Goal: Information Seeking & Learning: Learn about a topic

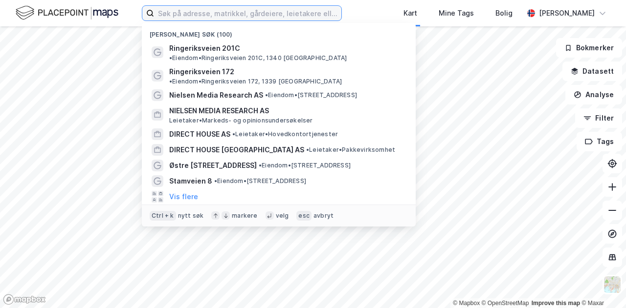
click at [266, 10] on input at bounding box center [247, 13] width 187 height 15
paste input "MENIGHETEN [GEOGRAPHIC_DATA]"
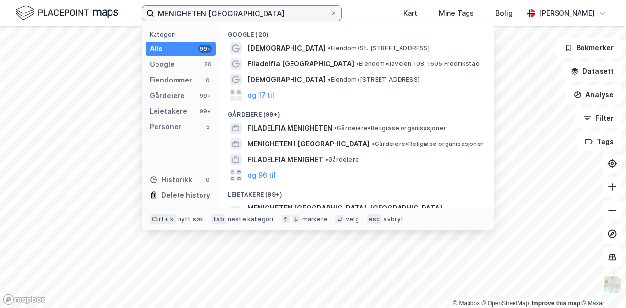
drag, startPoint x: 255, startPoint y: 13, endPoint x: 151, endPoint y: 9, distance: 104.2
click at [151, 9] on label "MENIGHETEN [GEOGRAPHIC_DATA]" at bounding box center [242, 13] width 200 height 16
paste input "Nielsen Media Research AS"
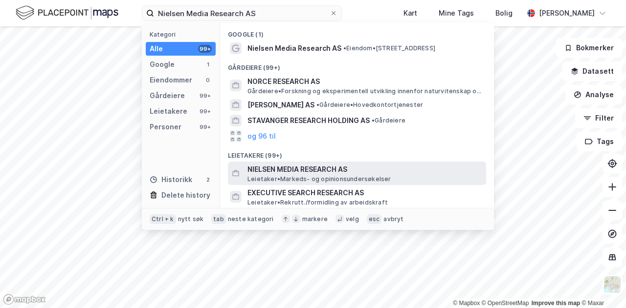
click at [301, 170] on span "NIELSEN MEDIA RESEARCH AS" at bounding box center [364, 170] width 235 height 12
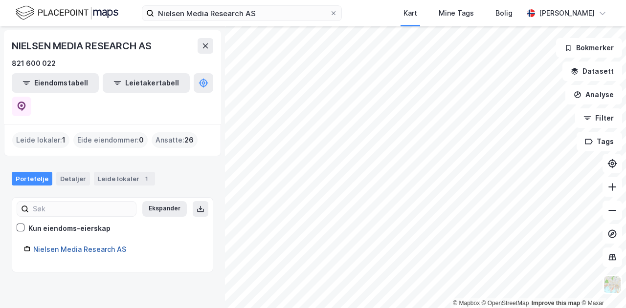
click at [92, 245] on link "Nielsen Media Research AS" at bounding box center [79, 249] width 93 height 8
click at [89, 245] on link "Nielsen Media Research AS" at bounding box center [79, 249] width 93 height 8
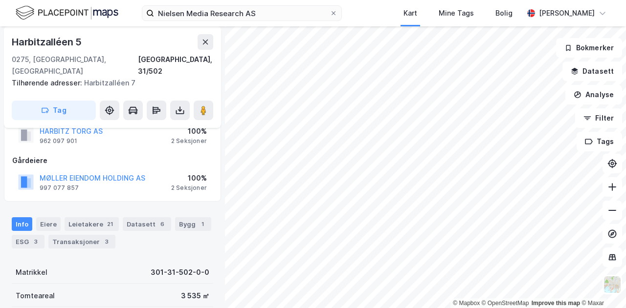
scroll to position [30, 0]
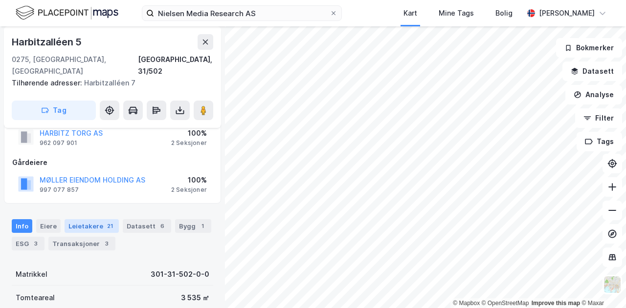
click at [84, 219] on div "Leietakere 21" at bounding box center [92, 226] width 54 height 14
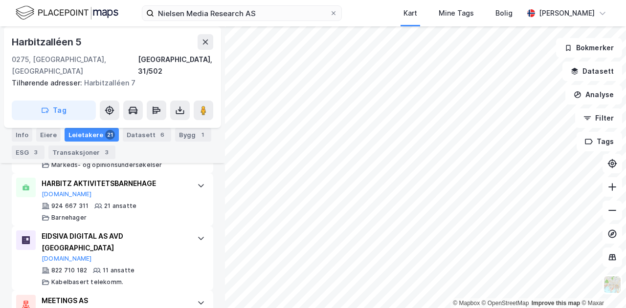
scroll to position [796, 0]
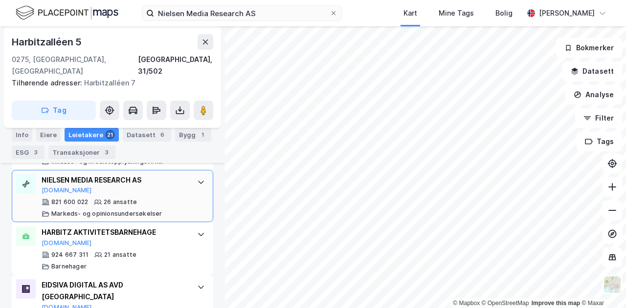
click at [105, 181] on div "NIELSEN MEDIA RESEARCH AS" at bounding box center [115, 180] width 146 height 12
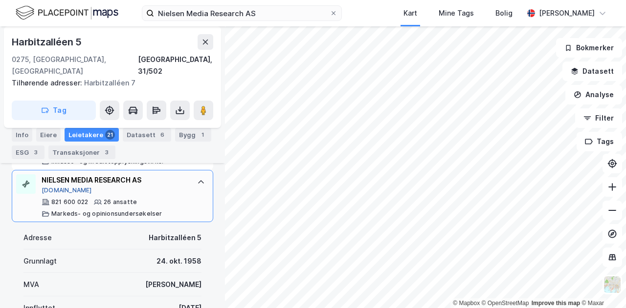
click at [61, 191] on button "[DOMAIN_NAME]" at bounding box center [67, 191] width 50 height 8
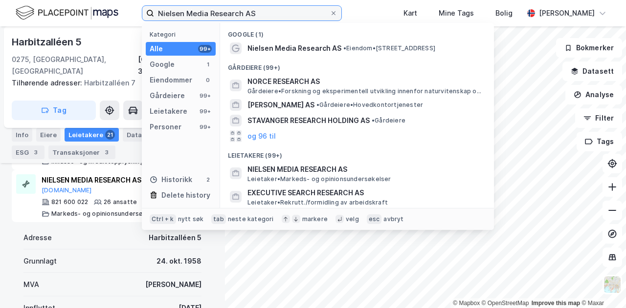
drag, startPoint x: 257, startPoint y: 11, endPoint x: 109, endPoint y: 3, distance: 147.8
click at [109, 3] on div "Nielsen Media Research AS Kategori Alle 99+ Google 1 Eiendommer 0 Gårdeiere 99+…" at bounding box center [313, 13] width 626 height 26
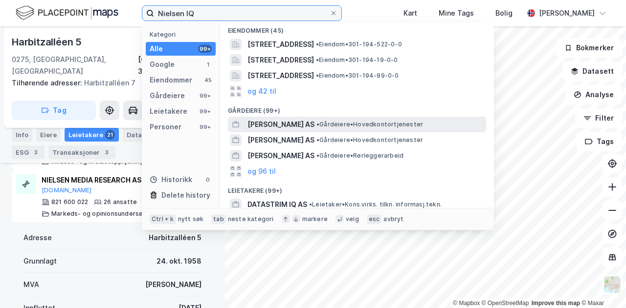
scroll to position [49, 0]
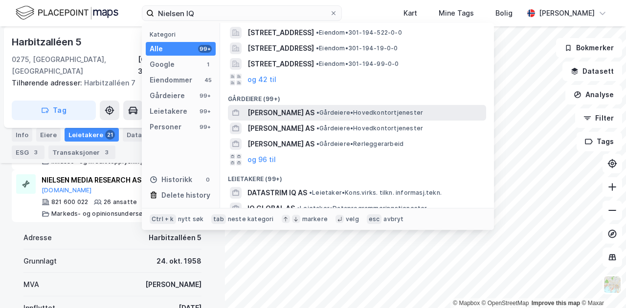
click at [269, 109] on span "[PERSON_NAME] AS" at bounding box center [280, 113] width 67 height 12
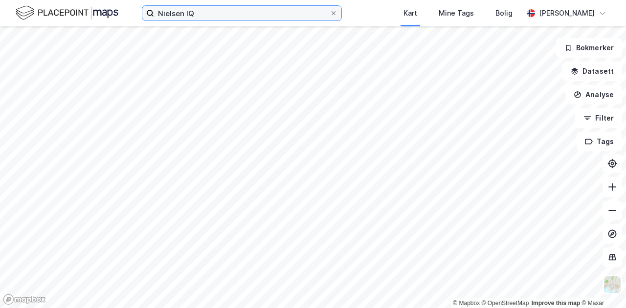
click at [204, 13] on input "Nielsen IQ" at bounding box center [241, 13] width 175 height 15
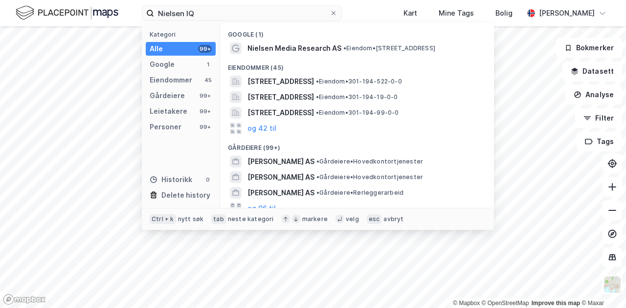
click at [376, 23] on div "Nielsen IQ Kategori Alle 99+ Google 1 Eiendommer 45 Gårdeiere 99+ Leietakere 99…" at bounding box center [313, 13] width 626 height 26
drag, startPoint x: 221, startPoint y: 9, endPoint x: 117, endPoint y: 13, distance: 104.2
click at [117, 13] on div "Nielsen IQ Kategori Alle 99+ Google 1 Eiendommer 45 Gårdeiere 99+ Leietakere 99…" at bounding box center [313, 13] width 626 height 26
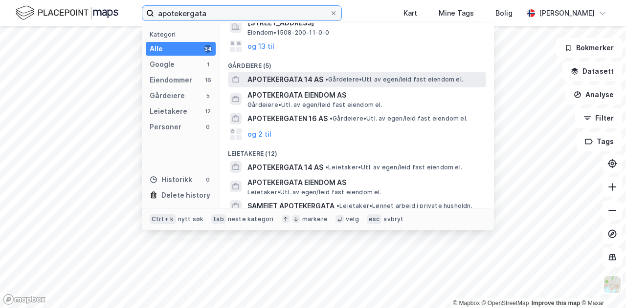
scroll to position [119, 0]
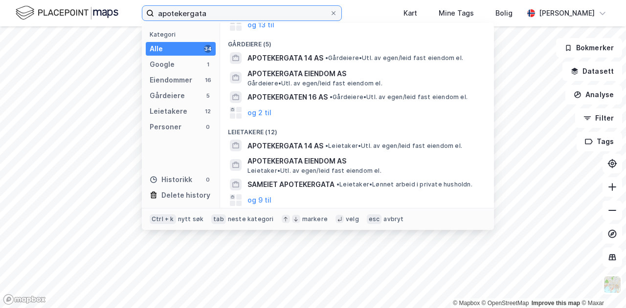
type input "apotekergata"
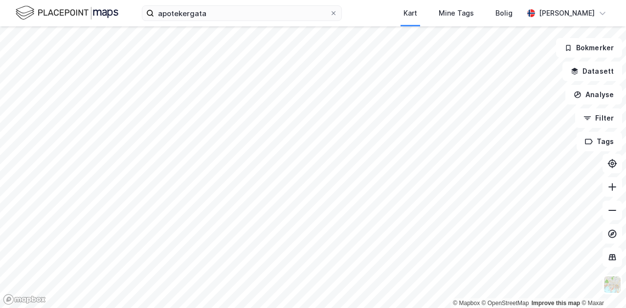
click at [387, 10] on div "apotekergata Kart Mine Tags Bolig [PERSON_NAME]" at bounding box center [313, 13] width 626 height 26
